Goal: Information Seeking & Learning: Compare options

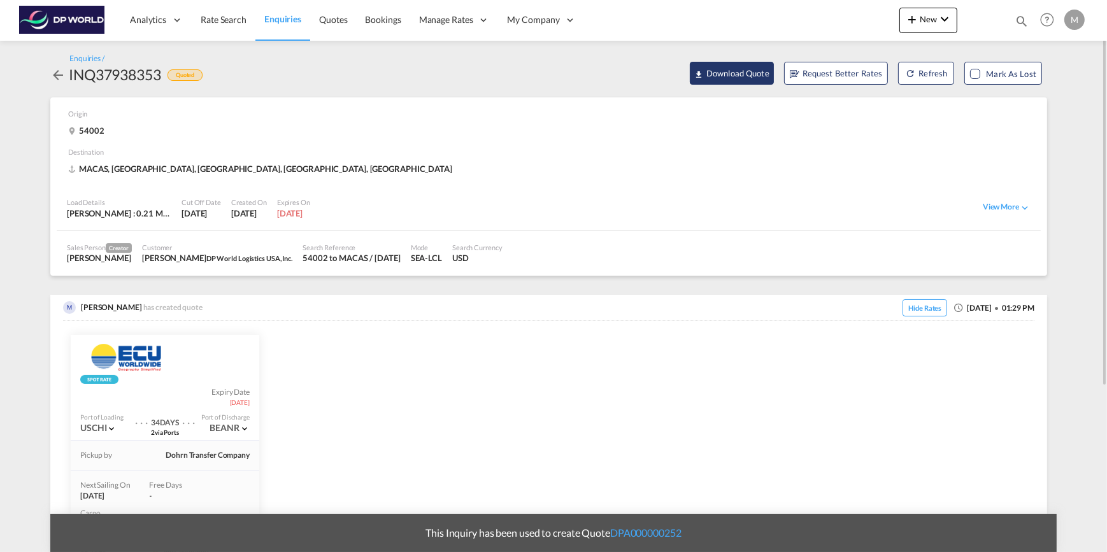
click at [728, 70] on button "Download Quote" at bounding box center [732, 73] width 84 height 23
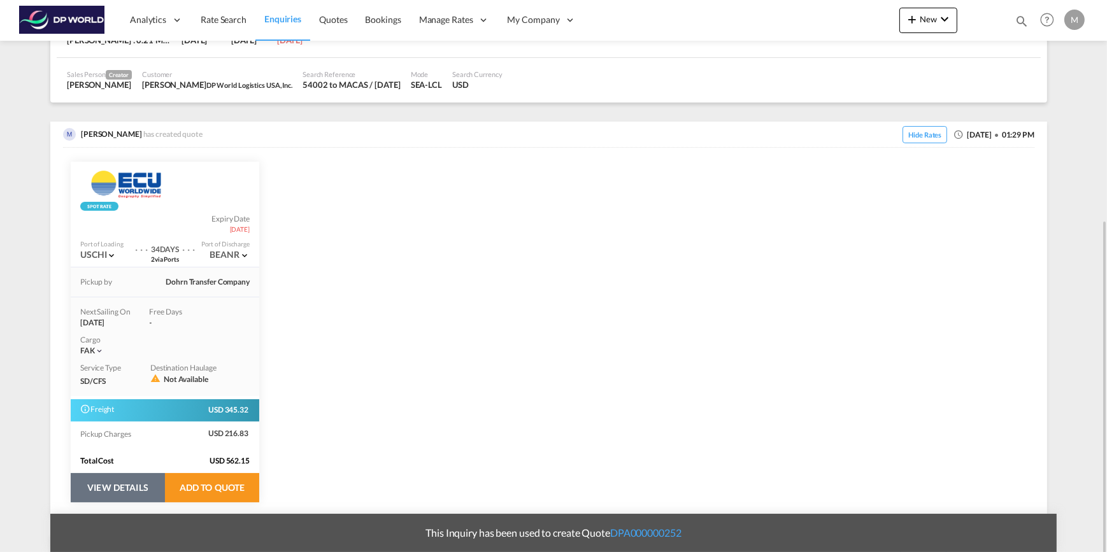
scroll to position [231, 0]
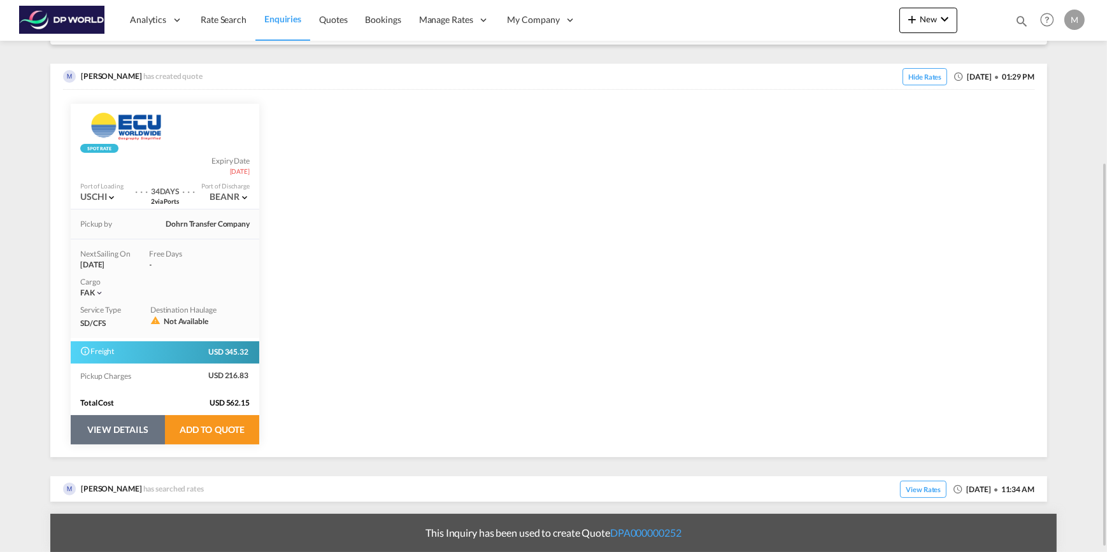
click at [134, 431] on button "VIEW DETAILS" at bounding box center [118, 429] width 94 height 29
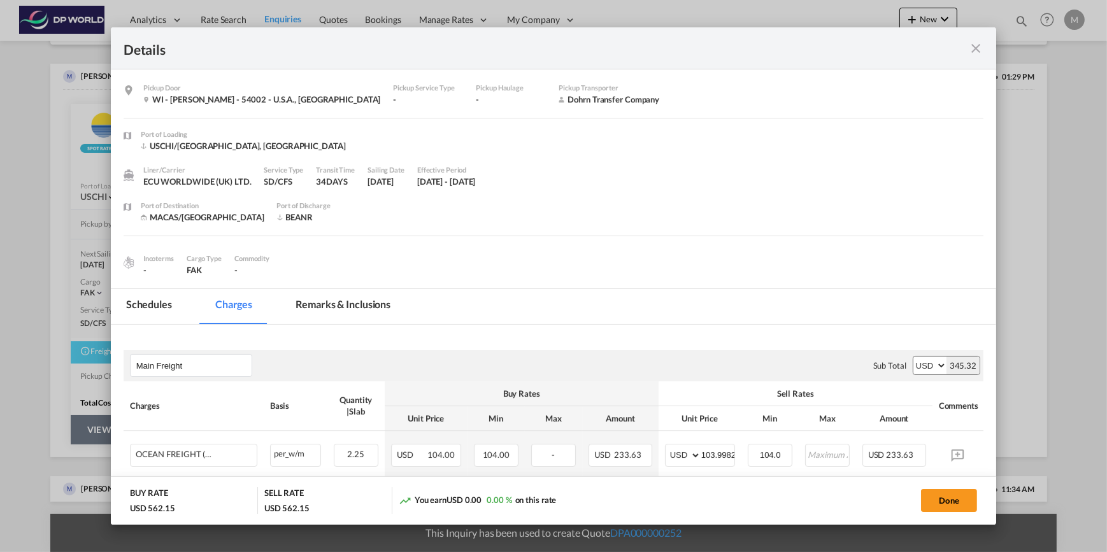
select select "flat"
click at [36, 336] on div "Details Pickup Door WI - [PERSON_NAME] - 54002 - U.S.A., [GEOGRAPHIC_DATA] Pick…" at bounding box center [553, 276] width 1107 height 552
click at [57, 331] on div "Details Pickup Door WI - [PERSON_NAME] - 54002 - U.S.A., [GEOGRAPHIC_DATA] Pick…" at bounding box center [553, 276] width 1107 height 552
click at [981, 51] on md-icon "icon-close fg-AAA8AD m-0 cursor" at bounding box center [975, 48] width 15 height 15
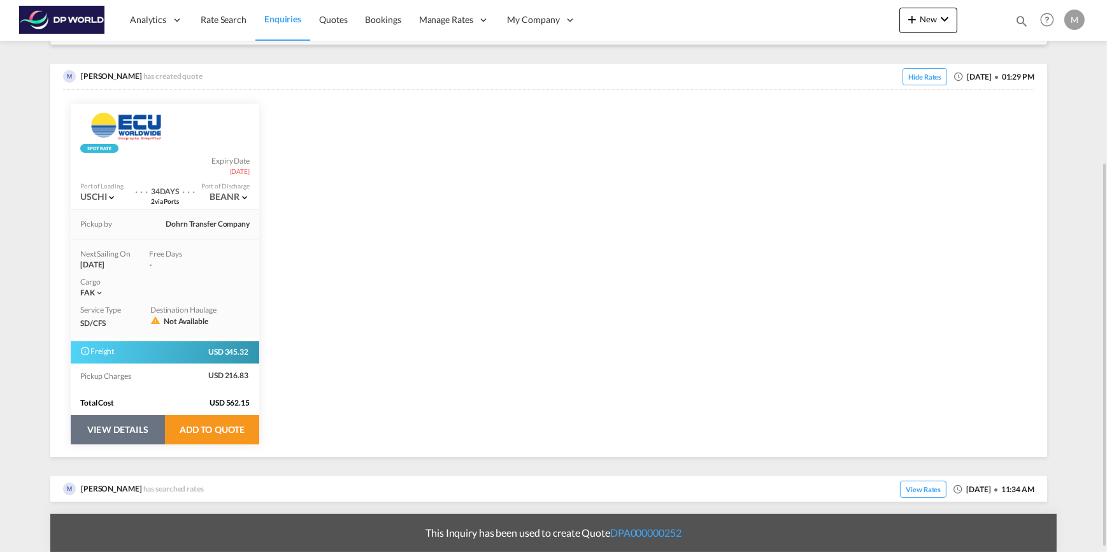
click at [118, 426] on button "VIEW DETAILS" at bounding box center [118, 429] width 94 height 29
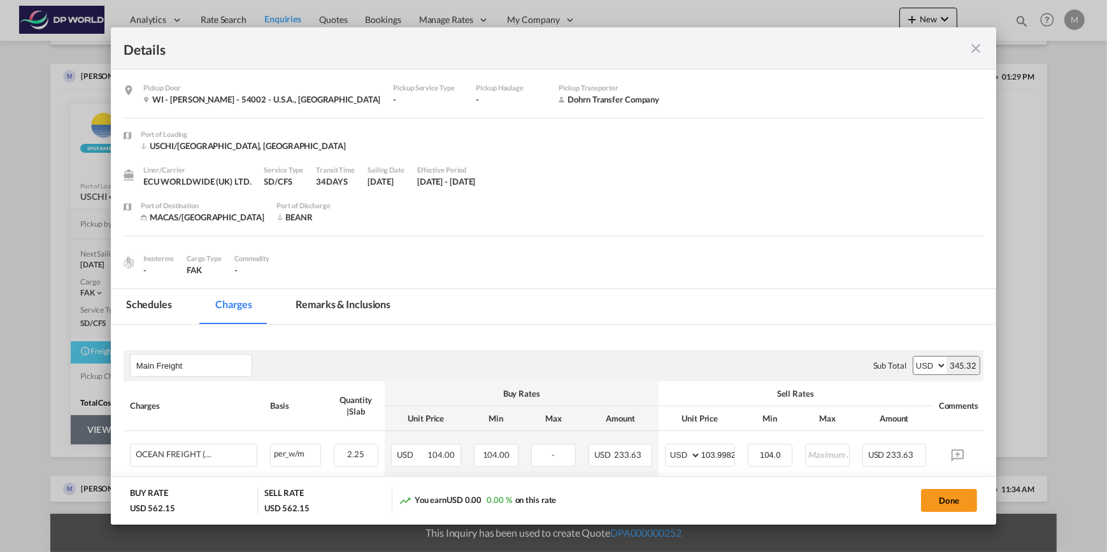
click at [974, 51] on md-icon "icon-close fg-AAA8AD m-0 cursor" at bounding box center [975, 48] width 15 height 15
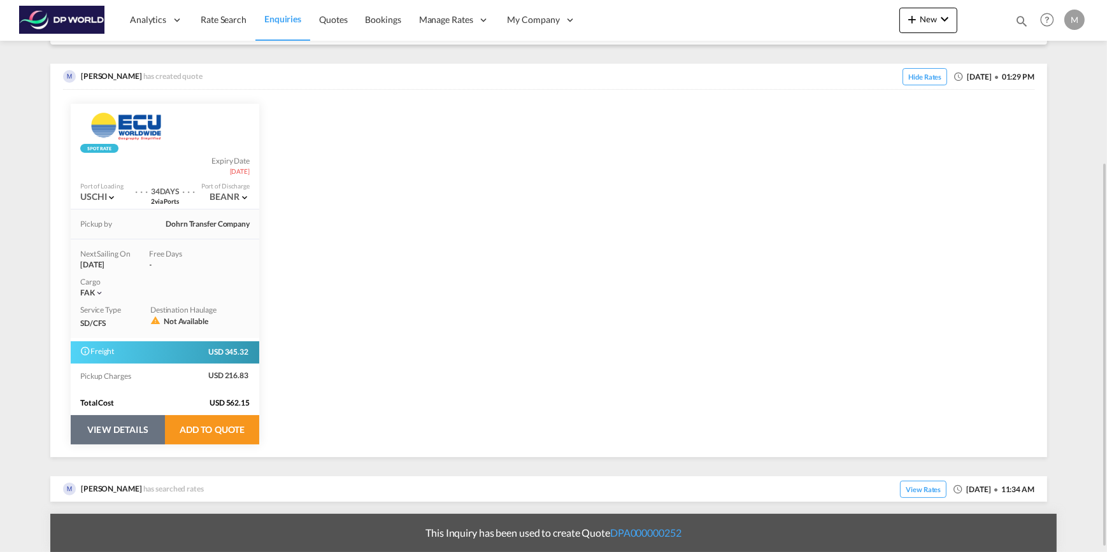
click at [113, 430] on button "VIEW DETAILS" at bounding box center [118, 429] width 94 height 29
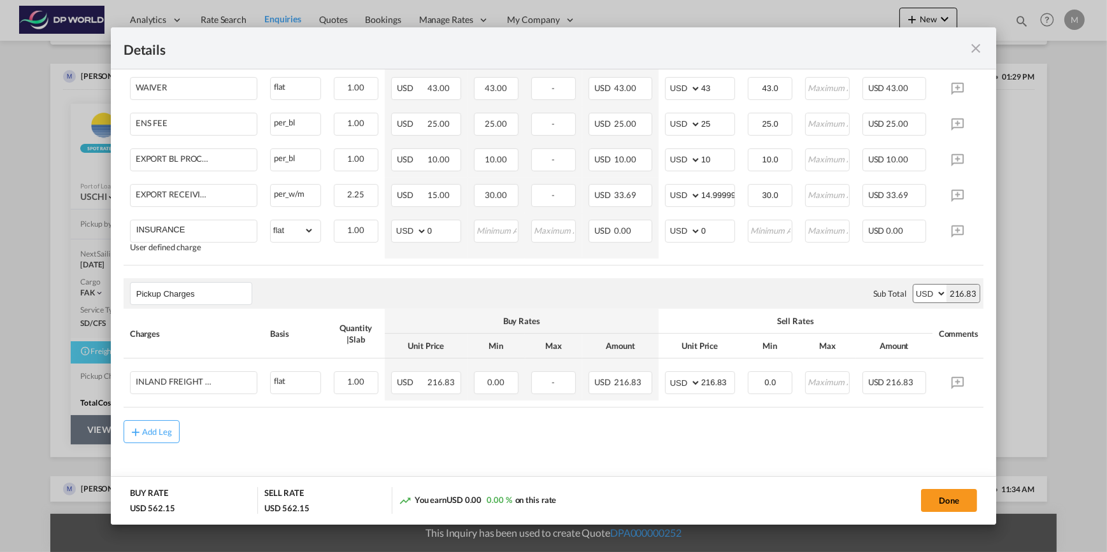
scroll to position [408, 0]
click at [558, 257] on table "Charges Basis Quantity | Slab Buy Rates Sell Rates Comments Action Unit Price M…" at bounding box center [575, 122] width 902 height 287
click at [77, 308] on div "Details Pickup Door WI - [PERSON_NAME] - 54002 - U.S.A., [GEOGRAPHIC_DATA] Pick…" at bounding box center [553, 276] width 1107 height 552
click at [973, 49] on md-icon "icon-close fg-AAA8AD m-0 cursor" at bounding box center [975, 48] width 15 height 15
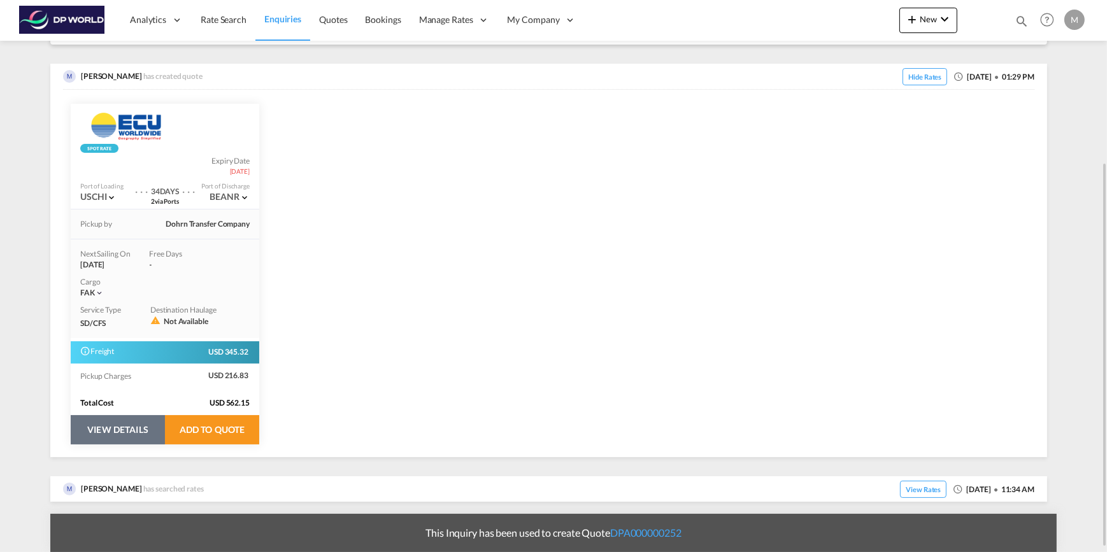
click at [113, 199] on md-icon "icon-chevron-down" at bounding box center [112, 197] width 10 height 10
click at [113, 197] on md-icon "icon-chevron-down" at bounding box center [112, 197] width 10 height 10
click at [97, 196] on div "USCHI" at bounding box center [98, 196] width 37 height 13
click at [103, 194] on div "USCHI" at bounding box center [98, 196] width 37 height 13
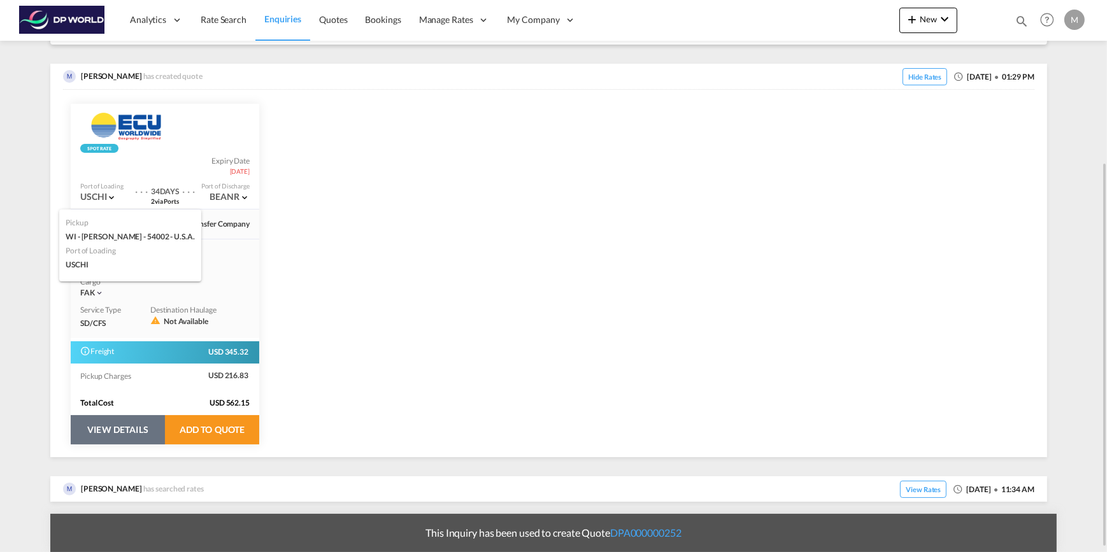
click at [111, 194] on md-icon "icon-chevron-down" at bounding box center [112, 197] width 10 height 10
click at [113, 427] on button "VIEW DETAILS" at bounding box center [118, 429] width 94 height 29
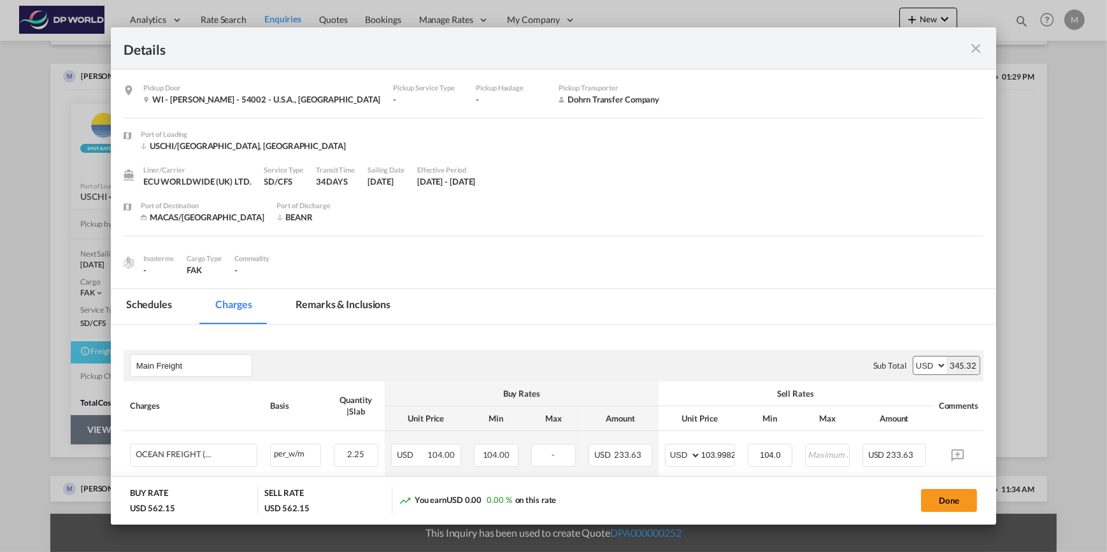
click at [40, 328] on div "Details Pickup Door WI - [PERSON_NAME] - 54002 - U.S.A., [GEOGRAPHIC_DATA] Pick…" at bounding box center [553, 276] width 1107 height 552
click at [40, 325] on div "Details Pickup Door WI - [PERSON_NAME] - 54002 - U.S.A., [GEOGRAPHIC_DATA] Pick…" at bounding box center [553, 276] width 1107 height 552
click at [974, 46] on md-icon "icon-close fg-AAA8AD m-0 cursor" at bounding box center [975, 48] width 15 height 15
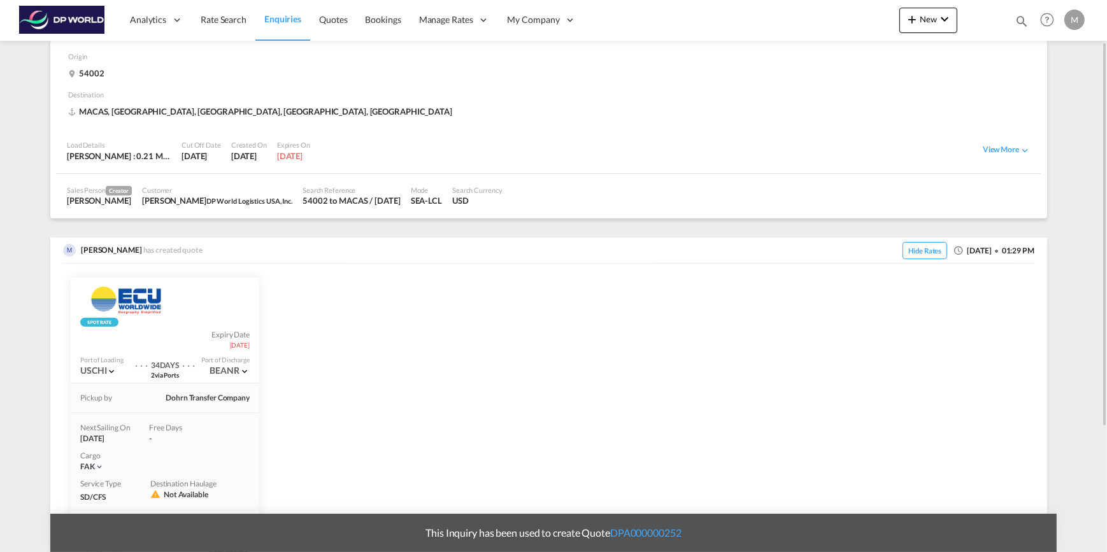
scroll to position [0, 0]
